Goal: Information Seeking & Learning: Learn about a topic

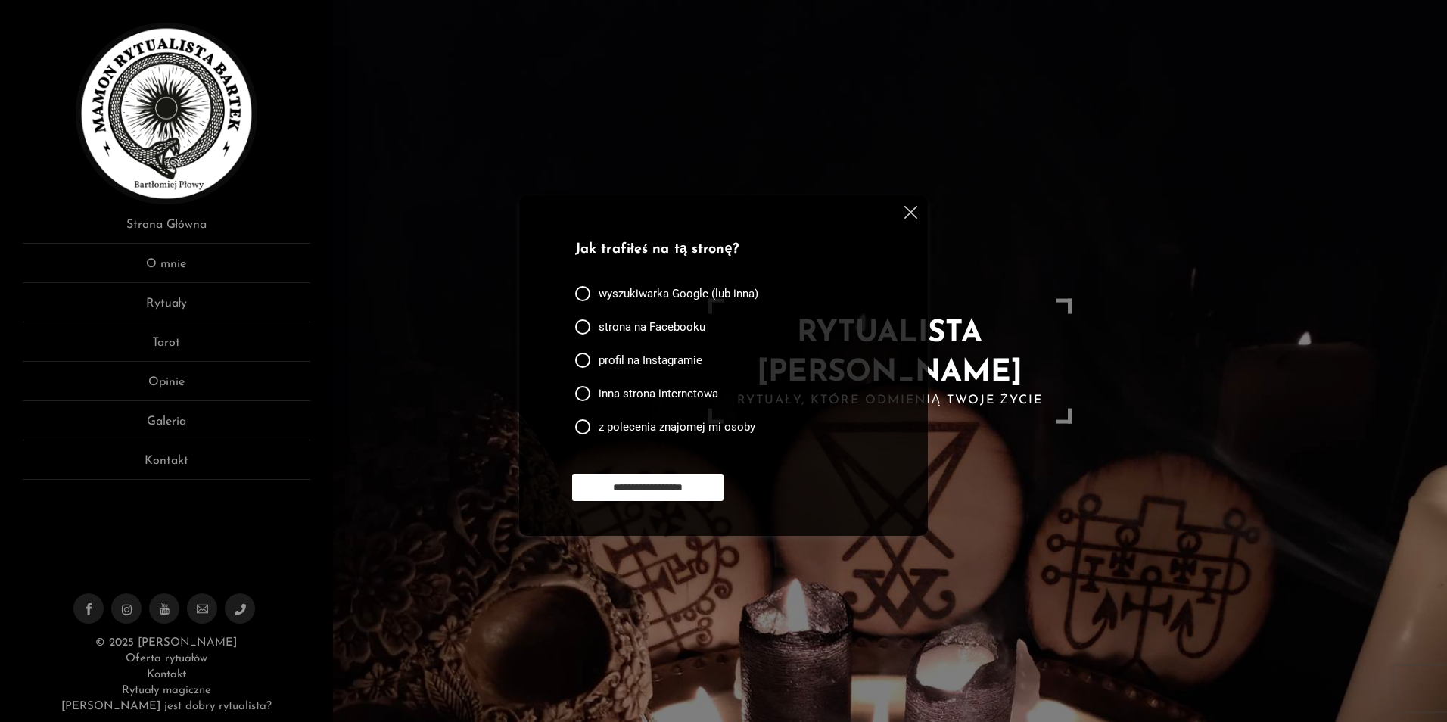
click at [907, 214] on img at bounding box center [911, 212] width 13 height 13
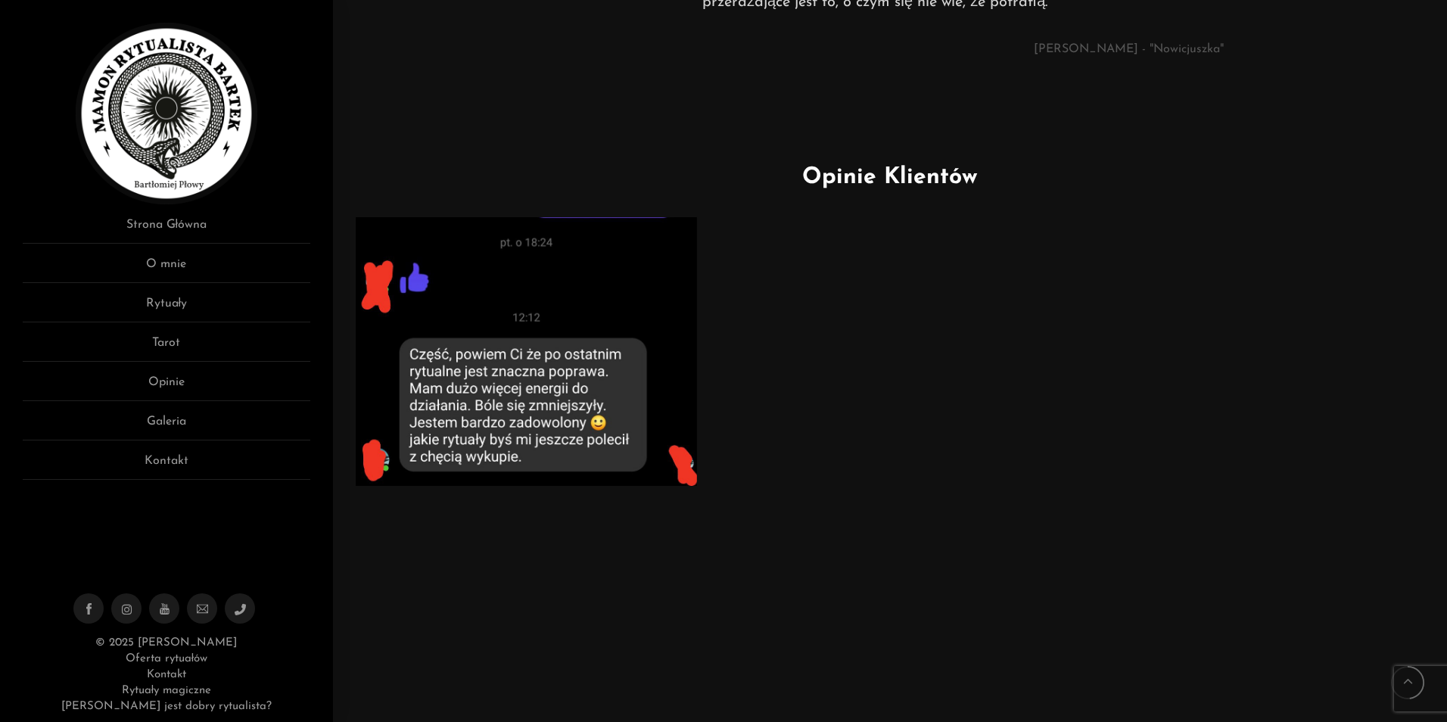
scroll to position [833, 0]
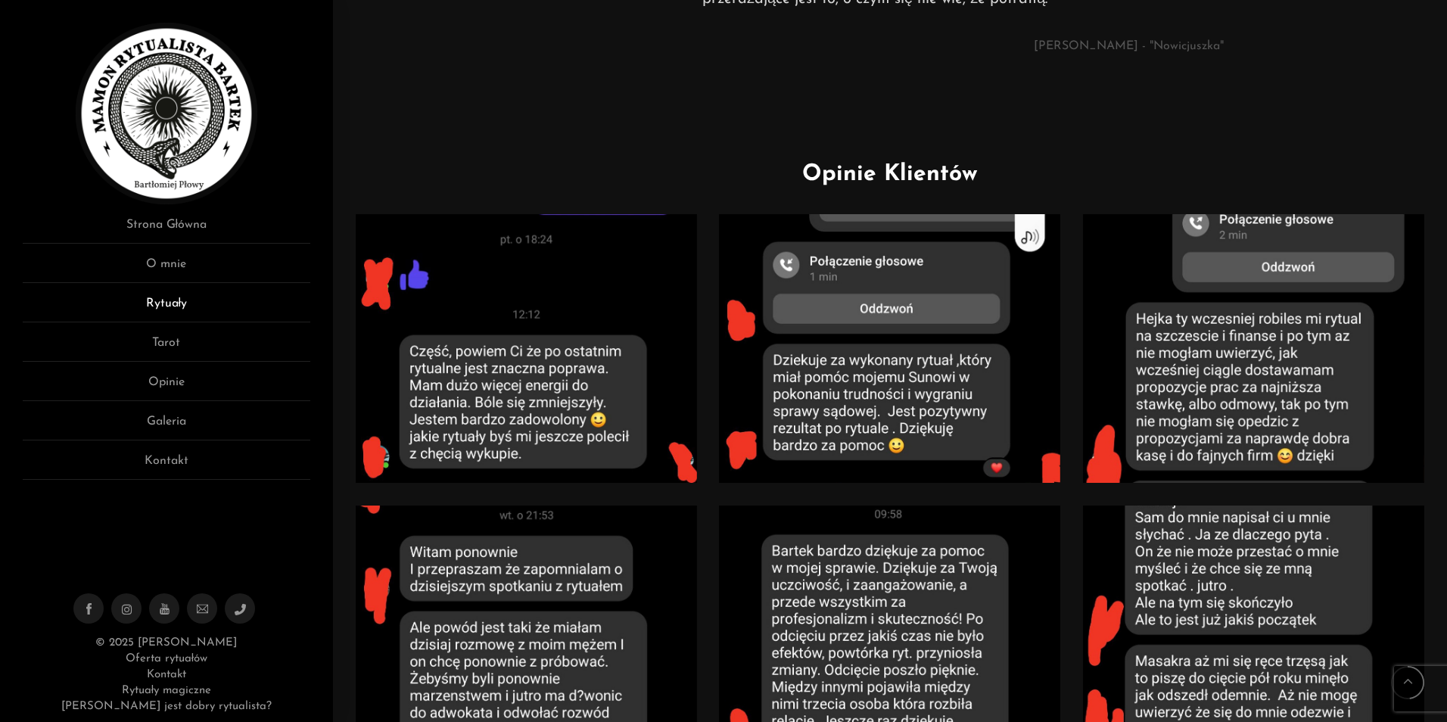
click at [158, 300] on link "Rytuały" at bounding box center [167, 308] width 288 height 28
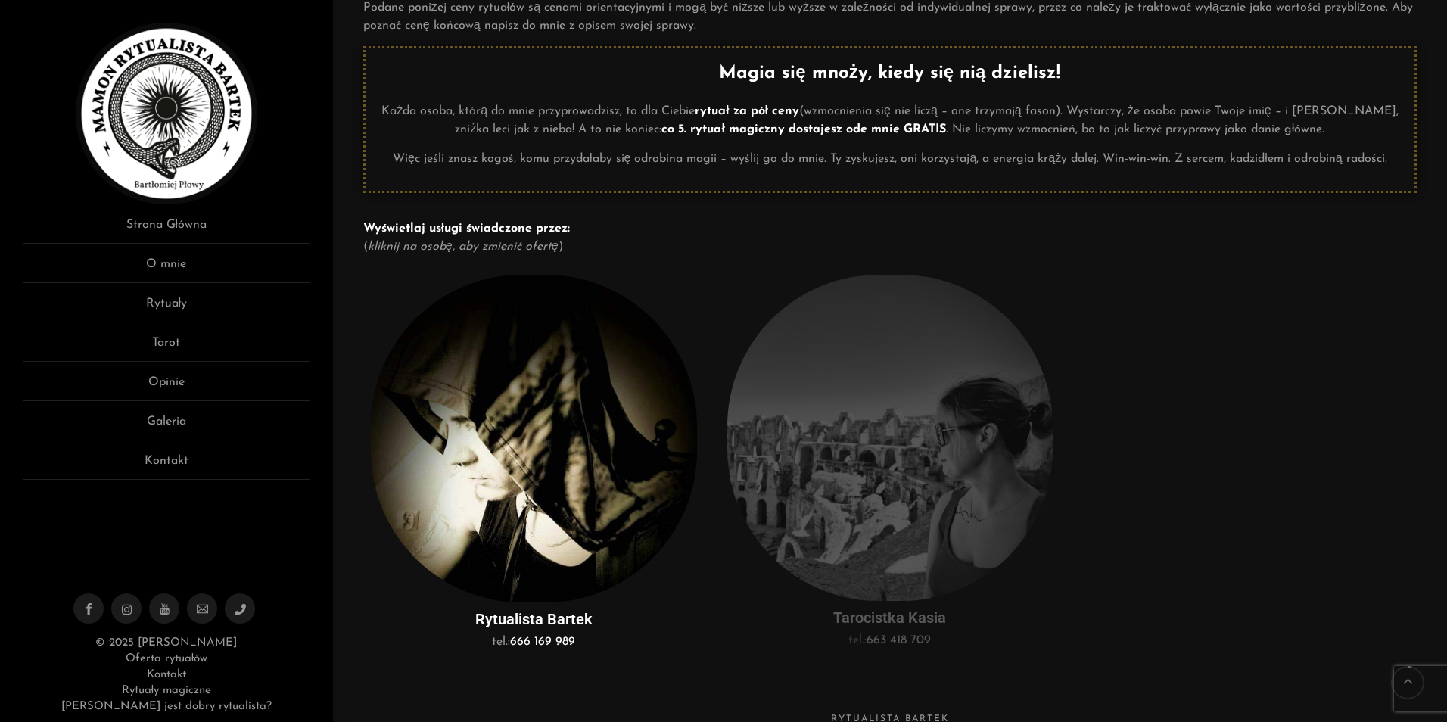
scroll to position [151, 0]
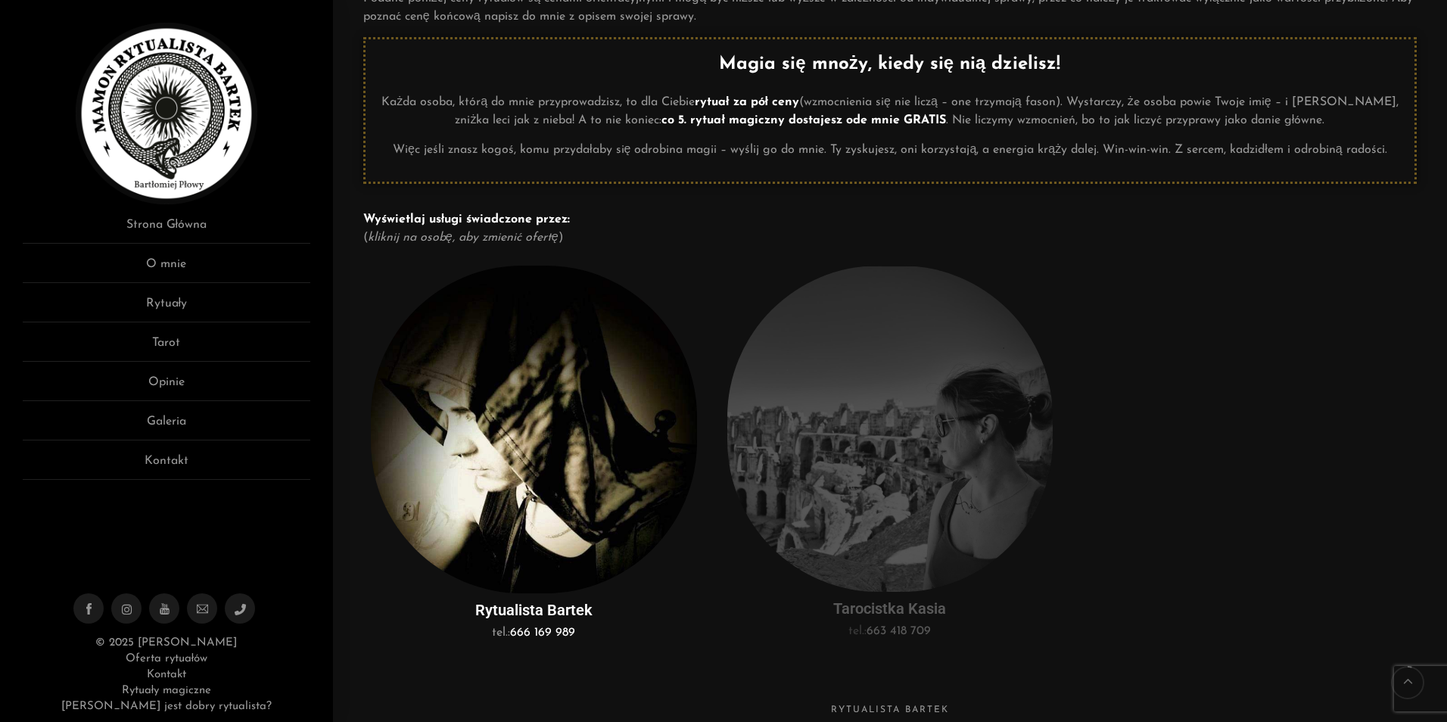
click at [543, 486] on img at bounding box center [534, 430] width 326 height 328
click at [543, 485] on img at bounding box center [534, 430] width 326 height 328
click at [187, 425] on link "Galeria" at bounding box center [167, 427] width 288 height 28
click at [176, 385] on link "Opinie" at bounding box center [167, 387] width 288 height 28
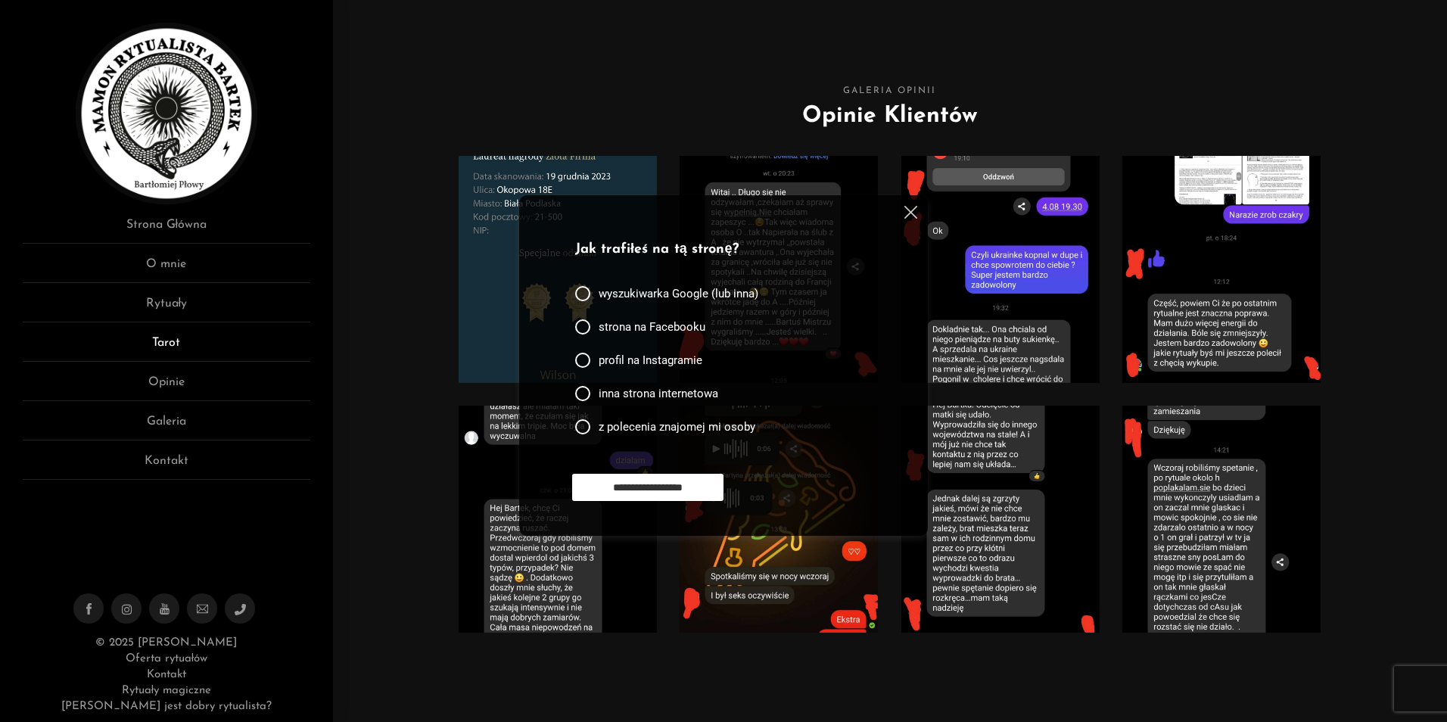
click at [176, 341] on link "Tarot" at bounding box center [167, 348] width 288 height 28
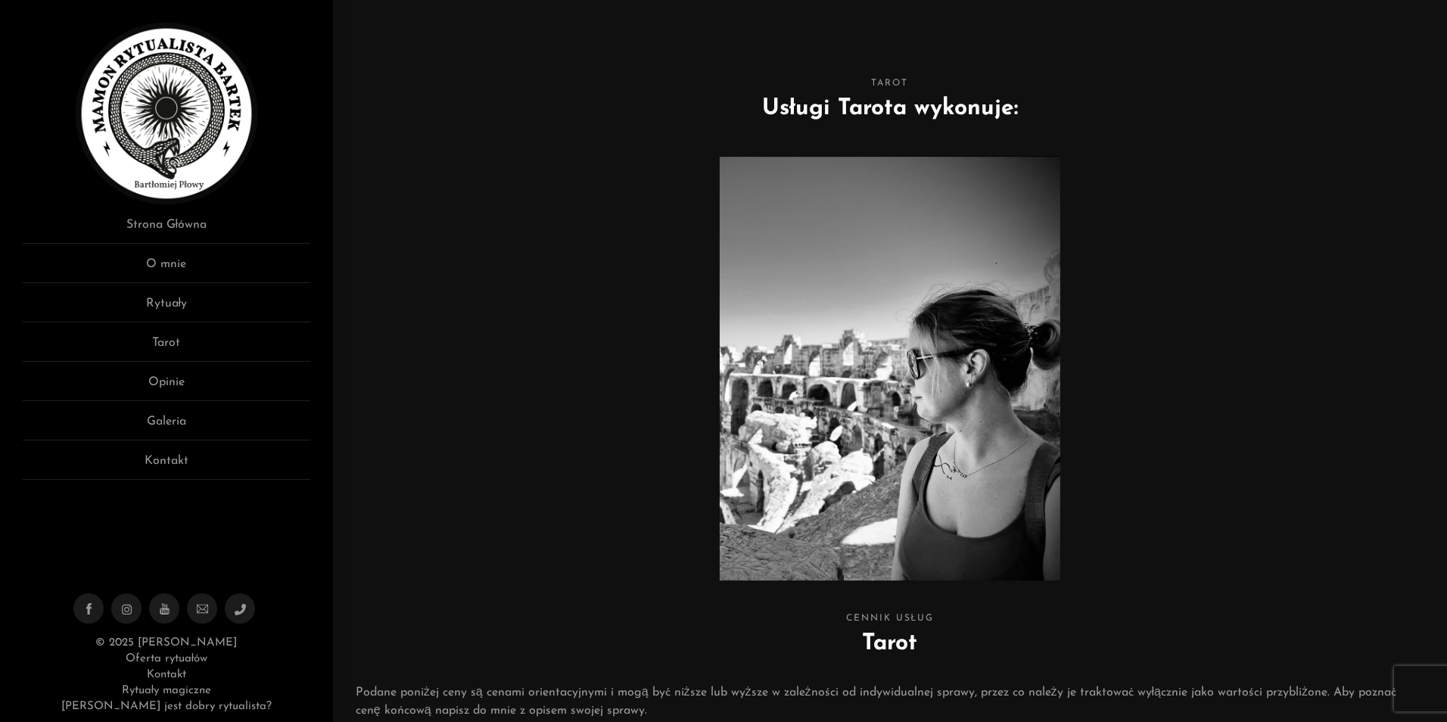
click at [168, 310] on link "Rytuały" at bounding box center [167, 308] width 288 height 28
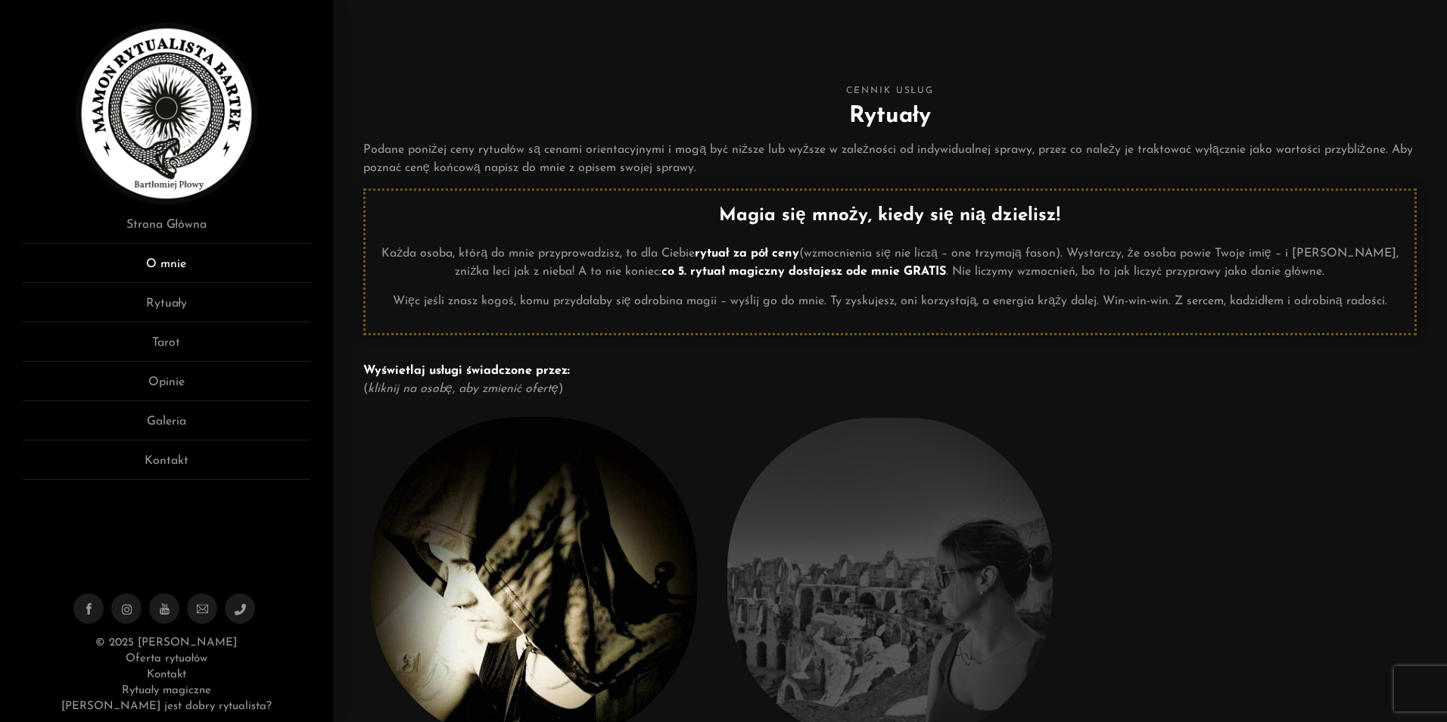
click at [182, 268] on link "O mnie" at bounding box center [167, 269] width 288 height 28
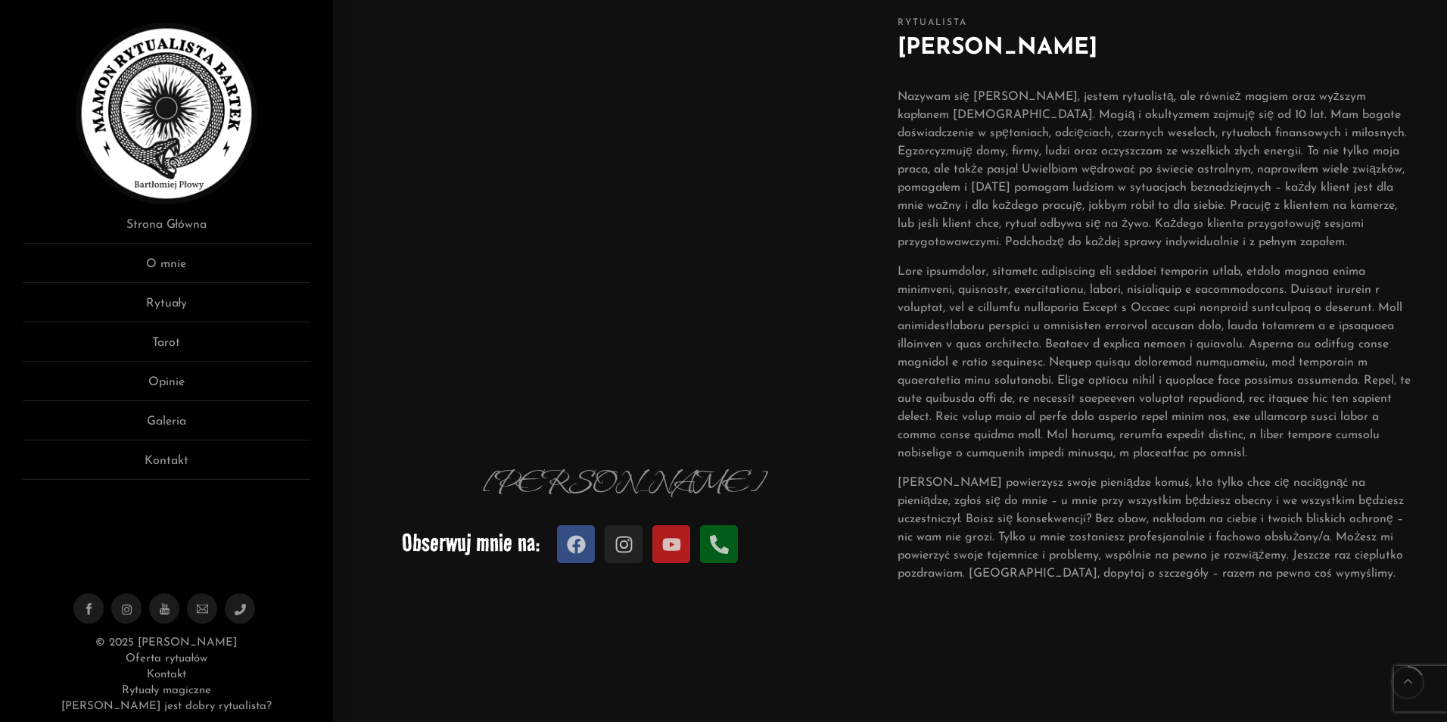
scroll to position [151, 0]
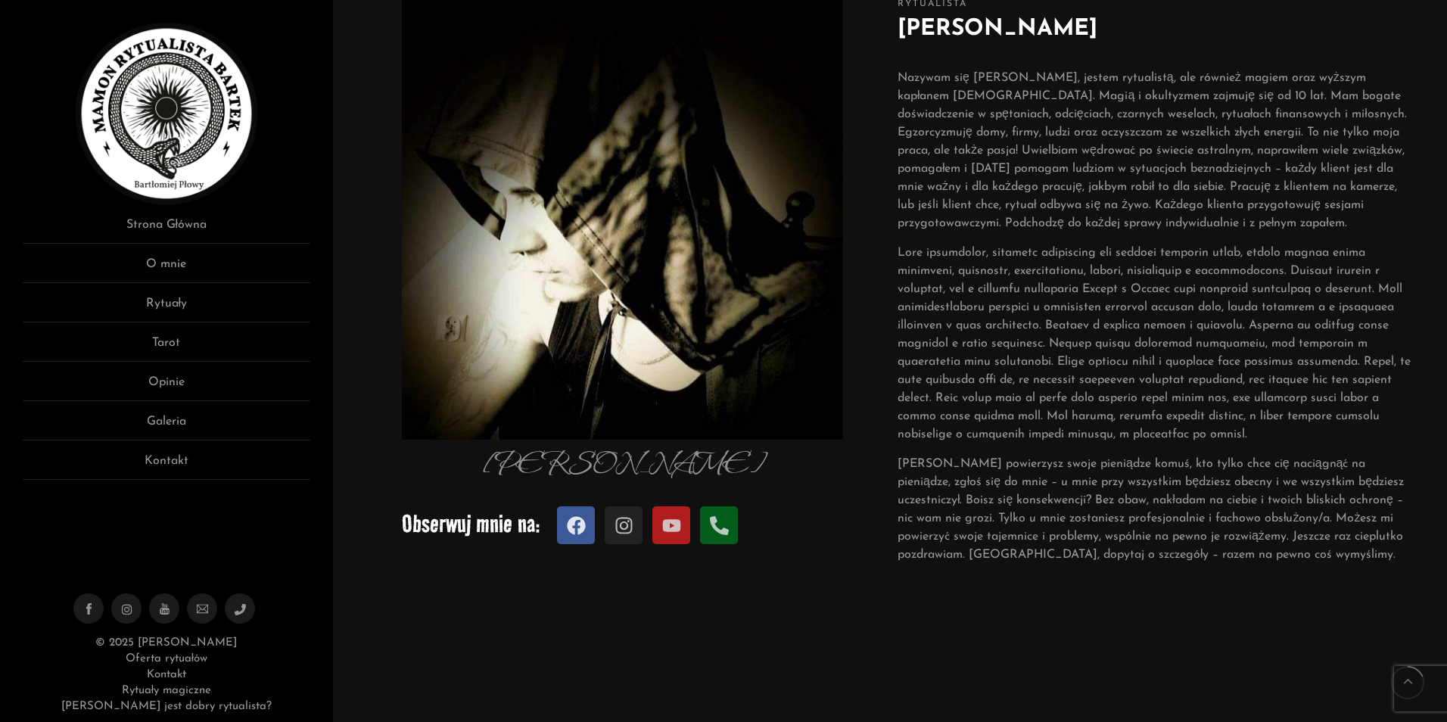
click at [574, 524] on icon at bounding box center [576, 525] width 18 height 18
